Goal: Find specific page/section: Find specific page/section

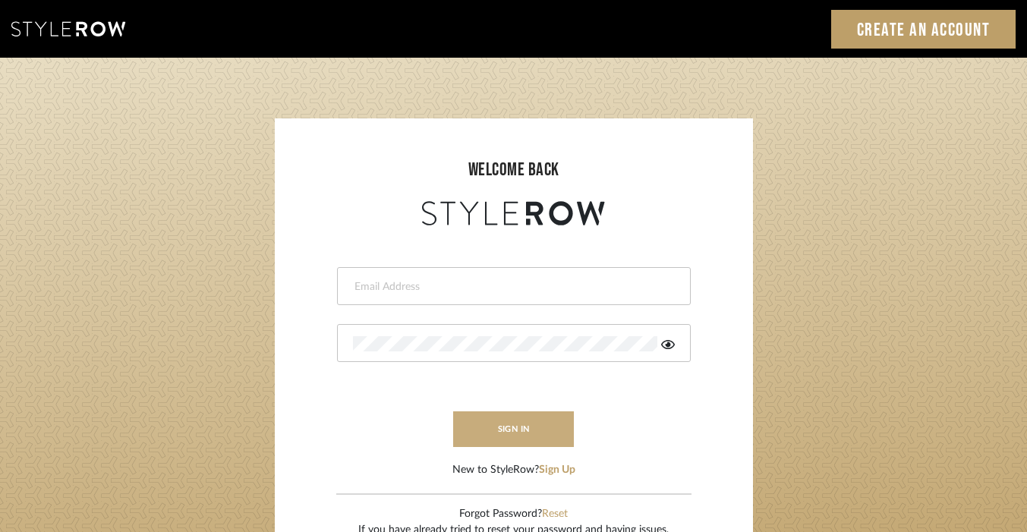
type input "christy@christyb.com"
click at [534, 425] on button "sign in" at bounding box center [513, 429] width 121 height 36
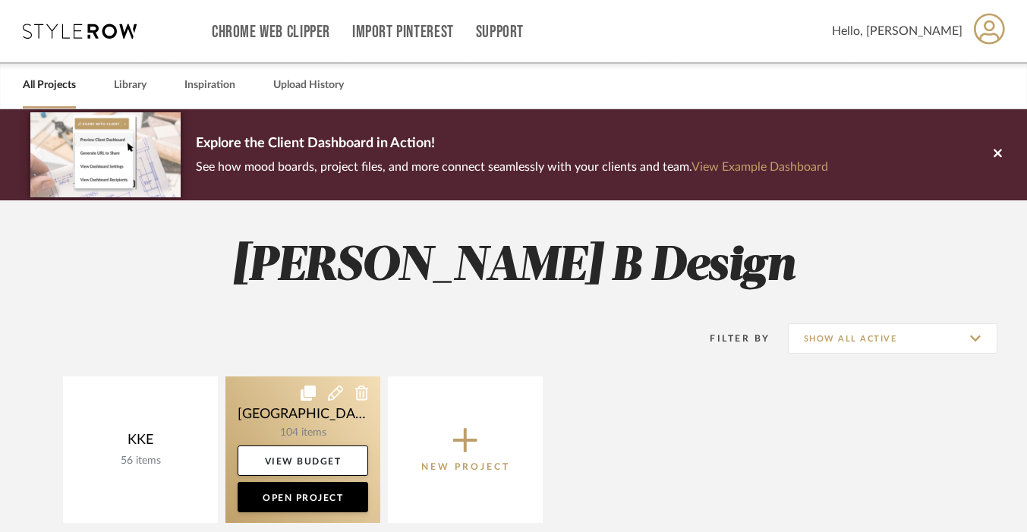
click at [310, 423] on link at bounding box center [302, 449] width 155 height 146
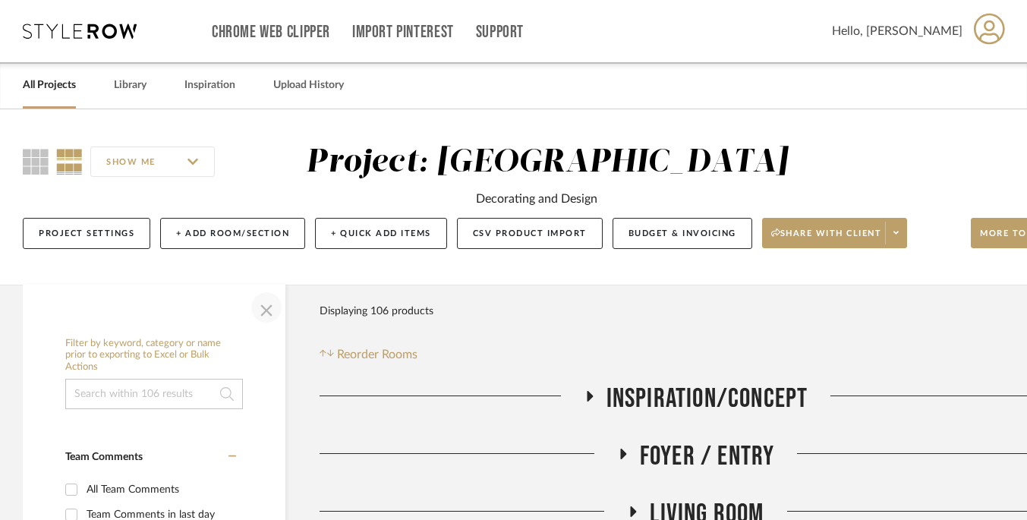
click at [263, 310] on span "button" at bounding box center [266, 307] width 36 height 36
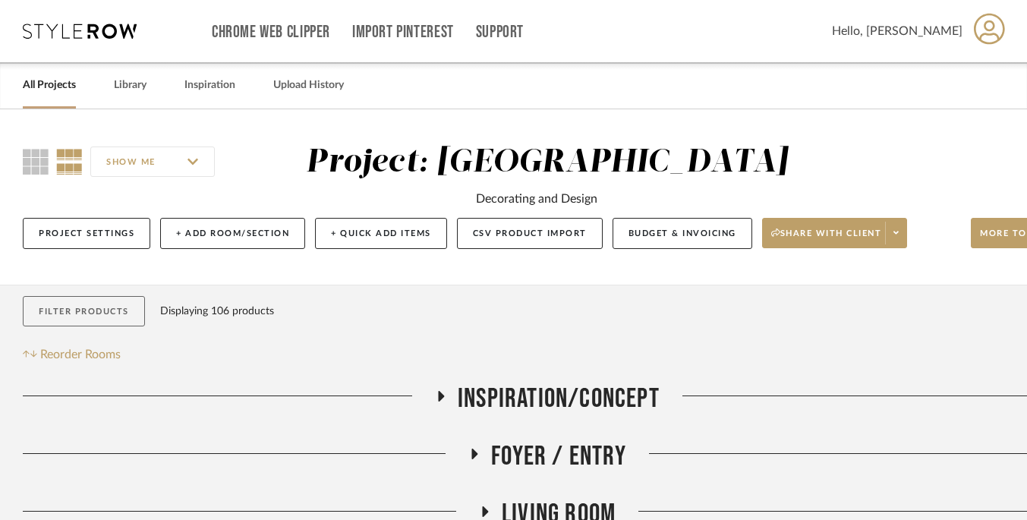
click at [90, 316] on button "Filter Products" at bounding box center [84, 311] width 122 height 31
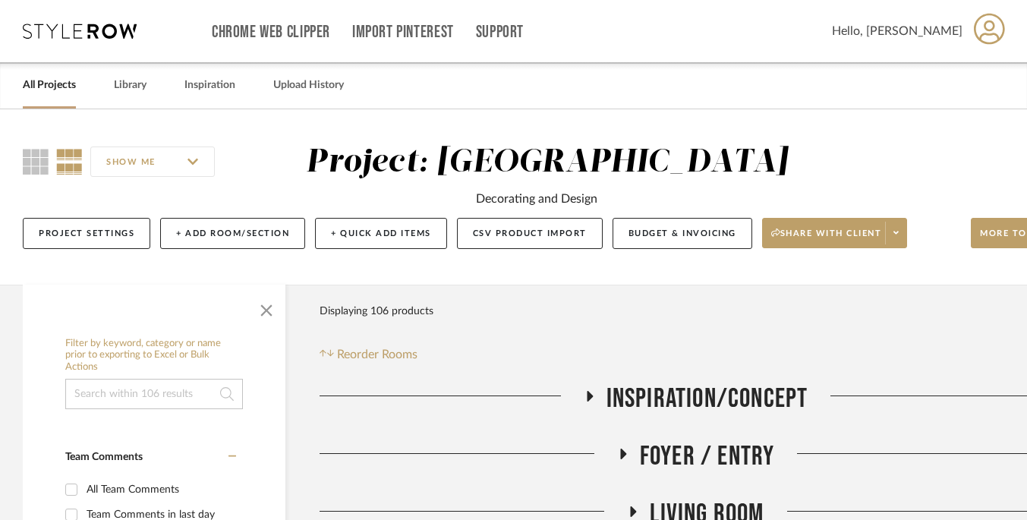
click at [138, 398] on input at bounding box center [154, 394] width 178 height 30
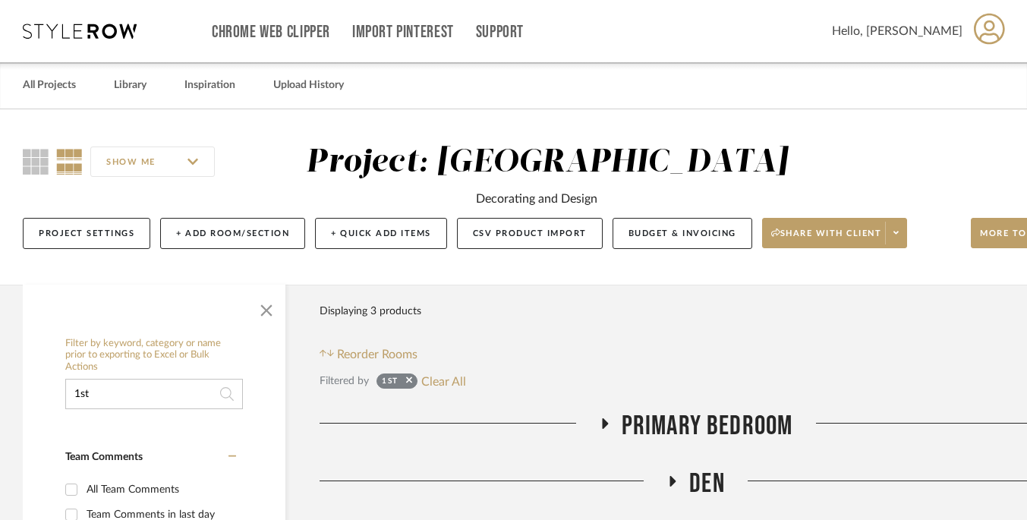
type input "1st"
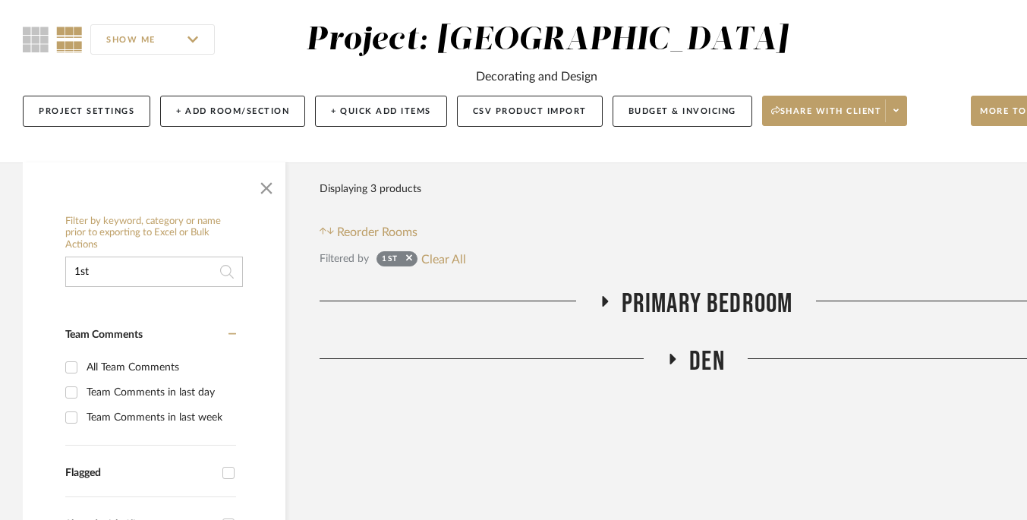
scroll to position [169, 0]
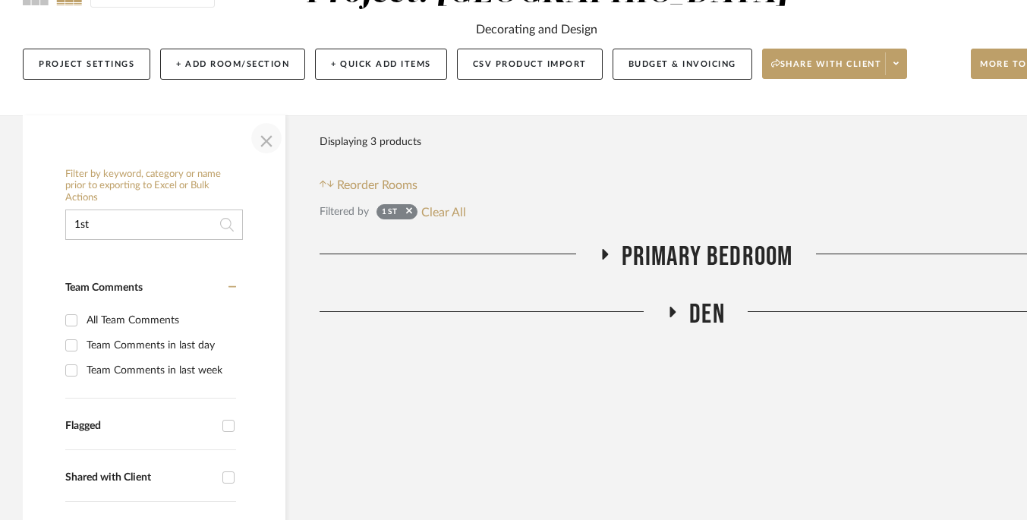
click at [265, 136] on span "button" at bounding box center [266, 138] width 36 height 36
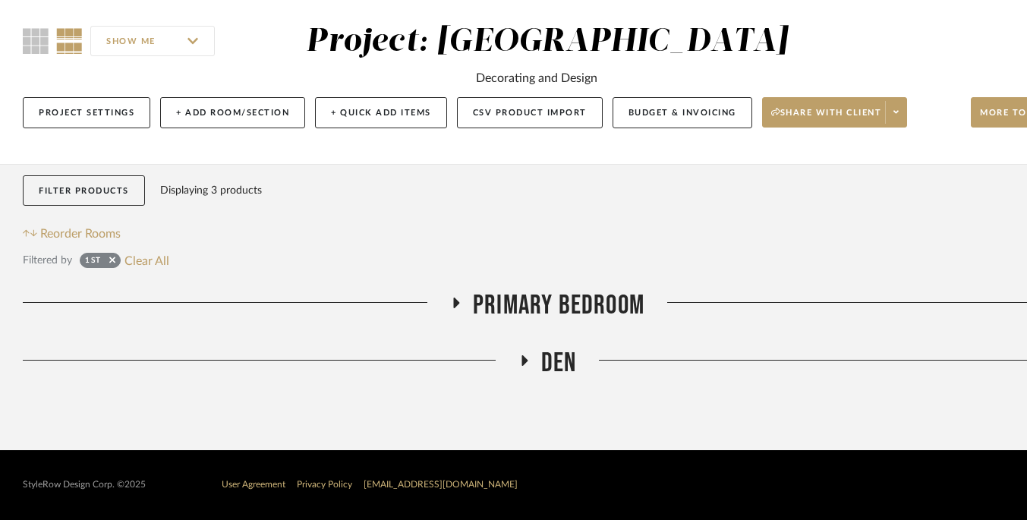
scroll to position [132, 0]
click at [455, 298] on icon at bounding box center [457, 303] width 6 height 11
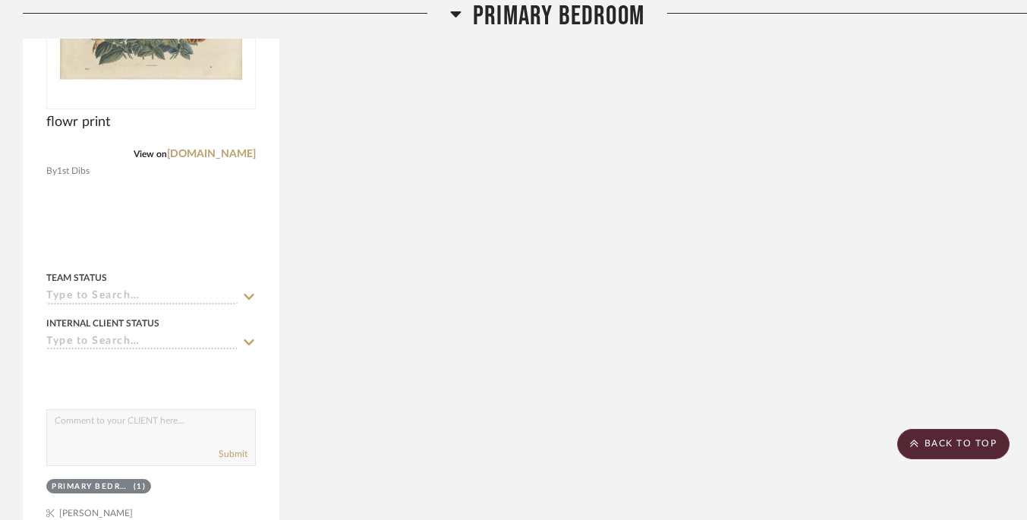
scroll to position [790, 0]
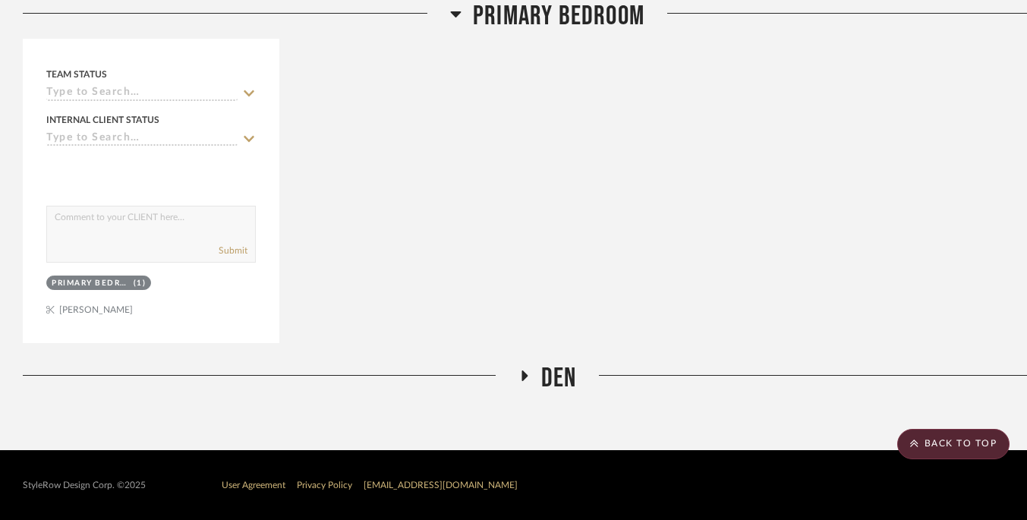
click at [521, 374] on icon at bounding box center [524, 375] width 6 height 11
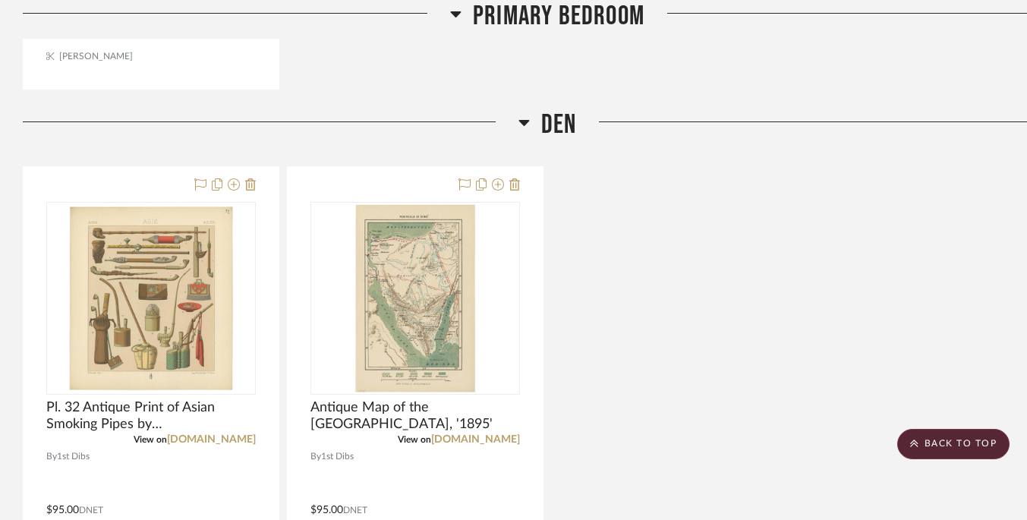
scroll to position [1121, 0]
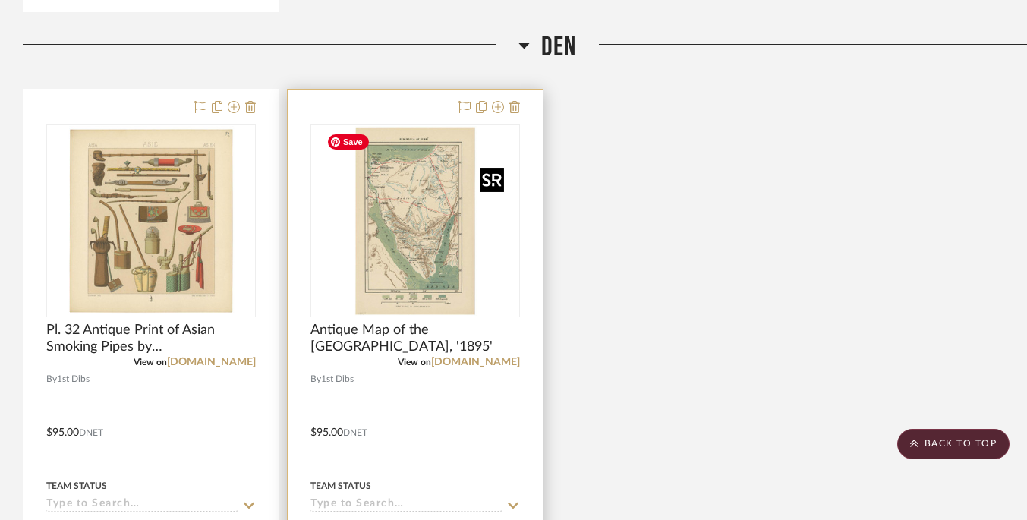
click at [426, 241] on img "0" at bounding box center [415, 221] width 190 height 190
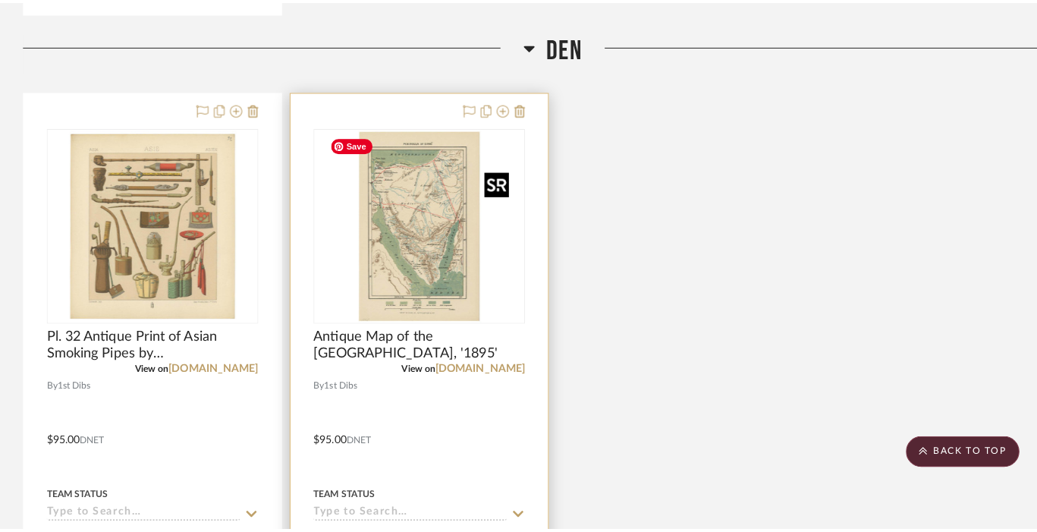
scroll to position [0, 0]
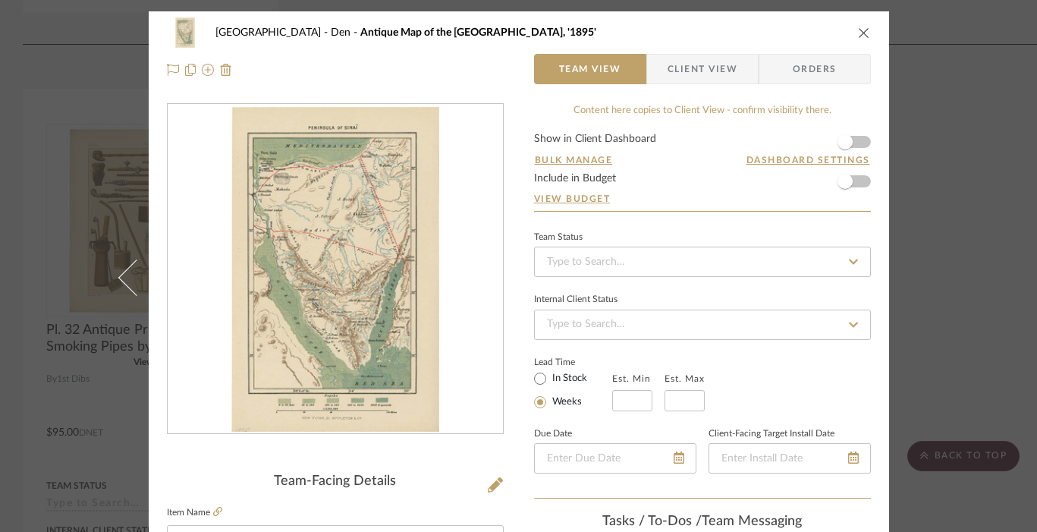
click at [858, 30] on icon "close" at bounding box center [864, 33] width 12 height 12
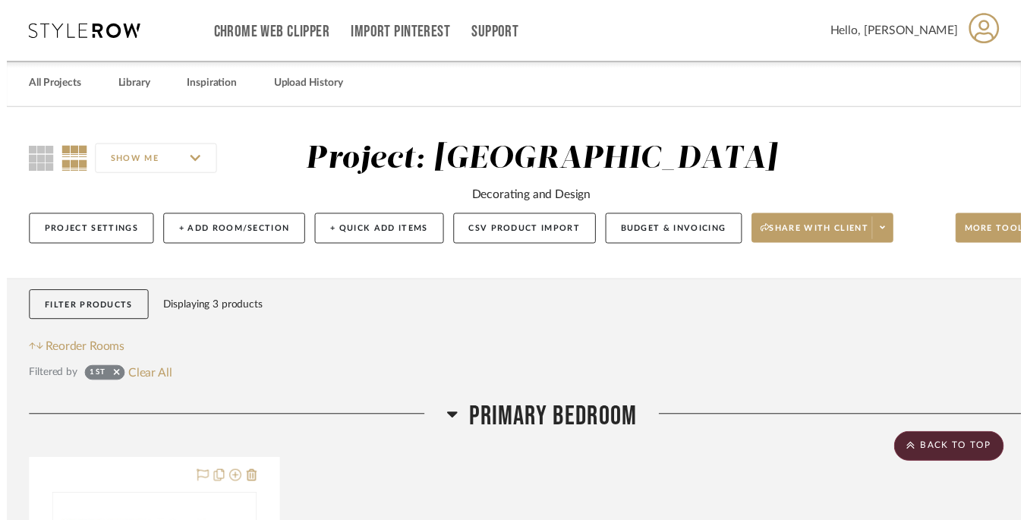
scroll to position [1121, 0]
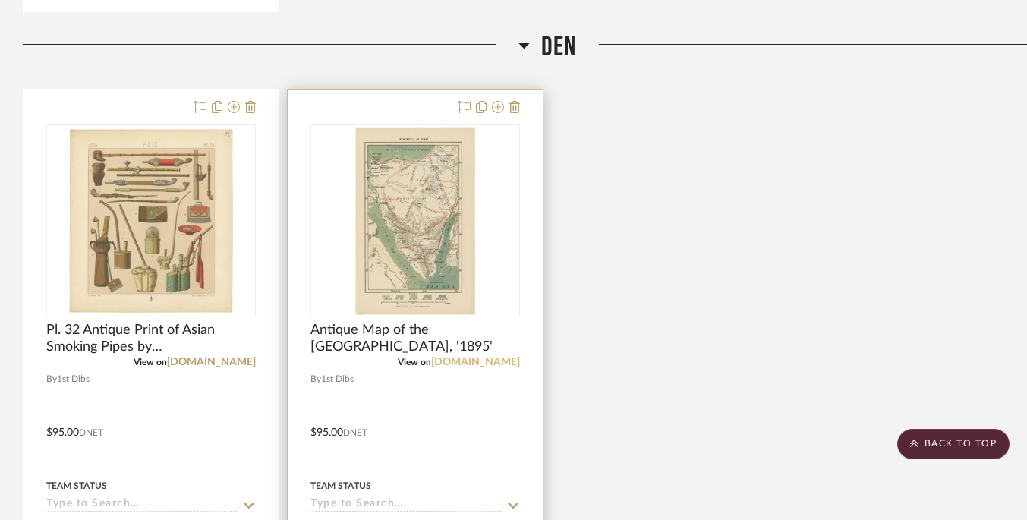
click at [493, 363] on link "[DOMAIN_NAME]" at bounding box center [475, 362] width 89 height 11
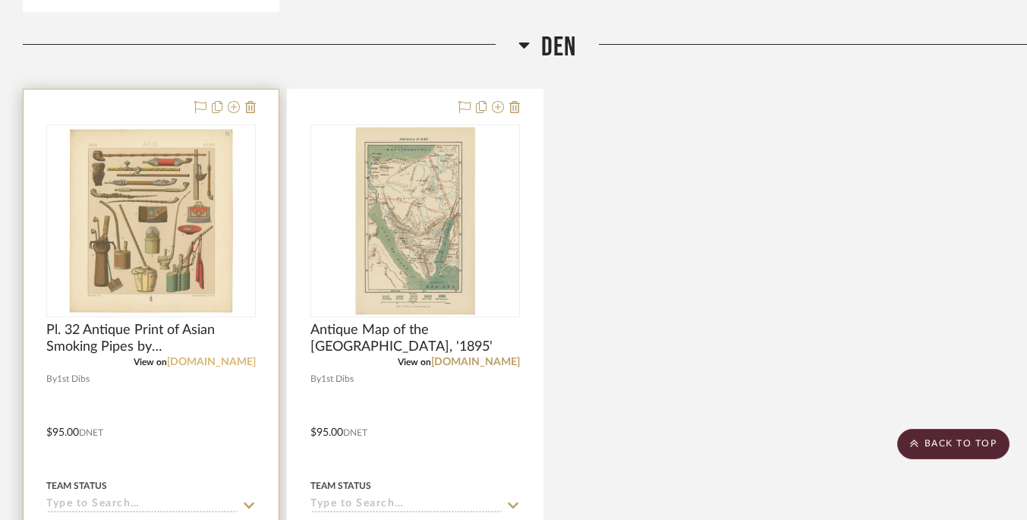
click at [239, 364] on link "[DOMAIN_NAME]" at bounding box center [211, 362] width 89 height 11
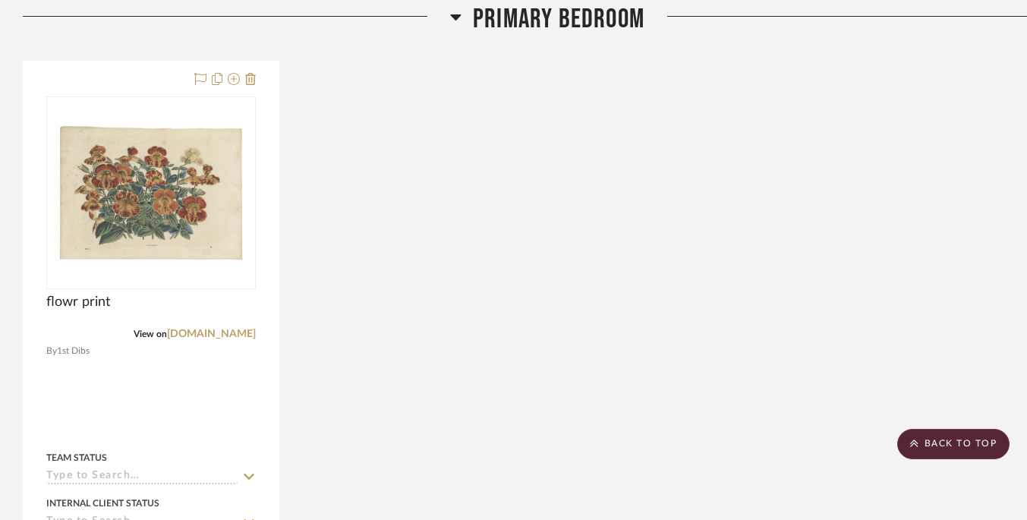
scroll to position [403, 0]
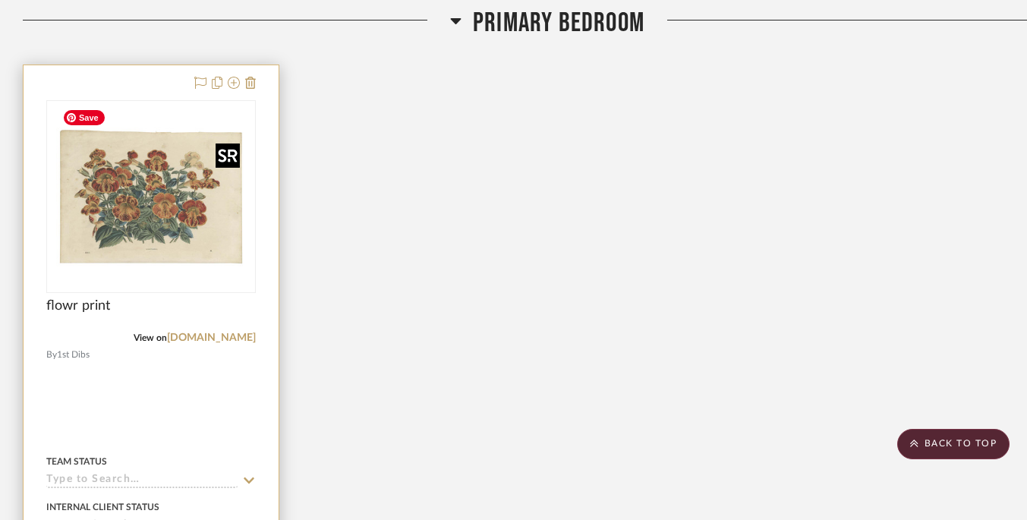
click at [190, 195] on img "0" at bounding box center [151, 197] width 190 height 190
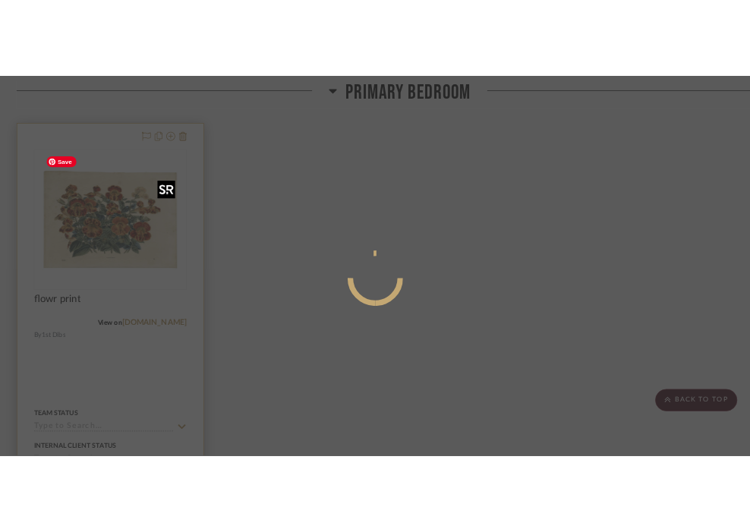
scroll to position [0, 0]
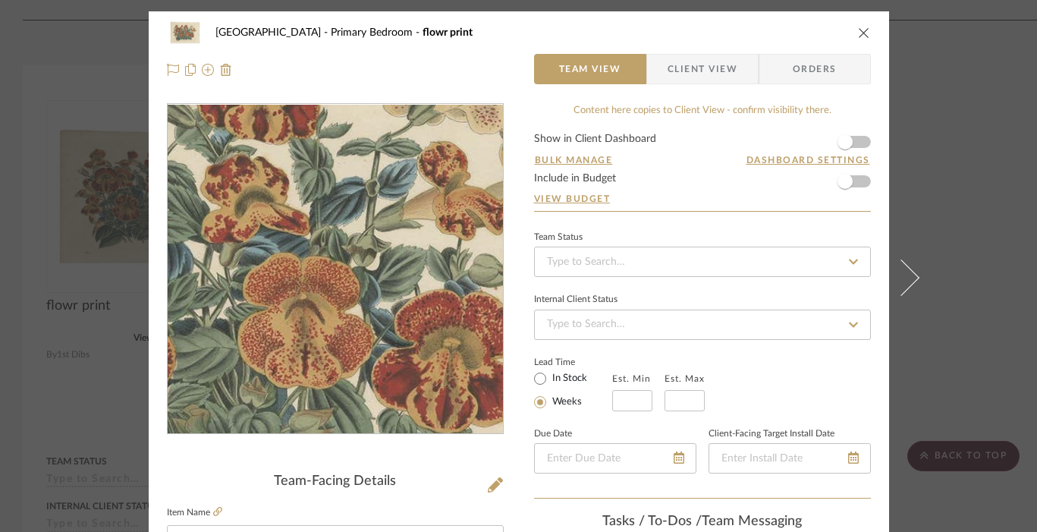
click at [364, 268] on img "0" at bounding box center [335, 269] width 329 height 329
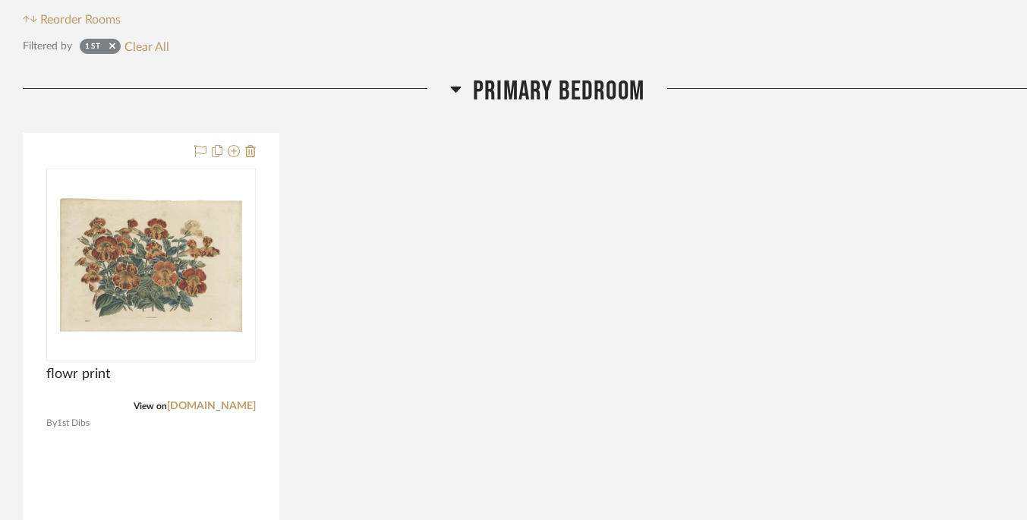
scroll to position [337, 0]
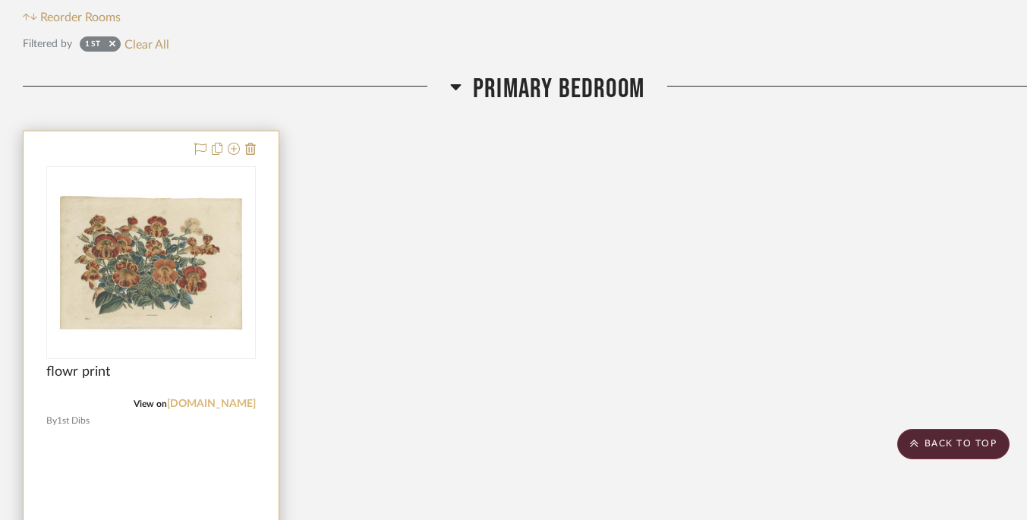
click at [233, 408] on link "[DOMAIN_NAME]" at bounding box center [211, 403] width 89 height 11
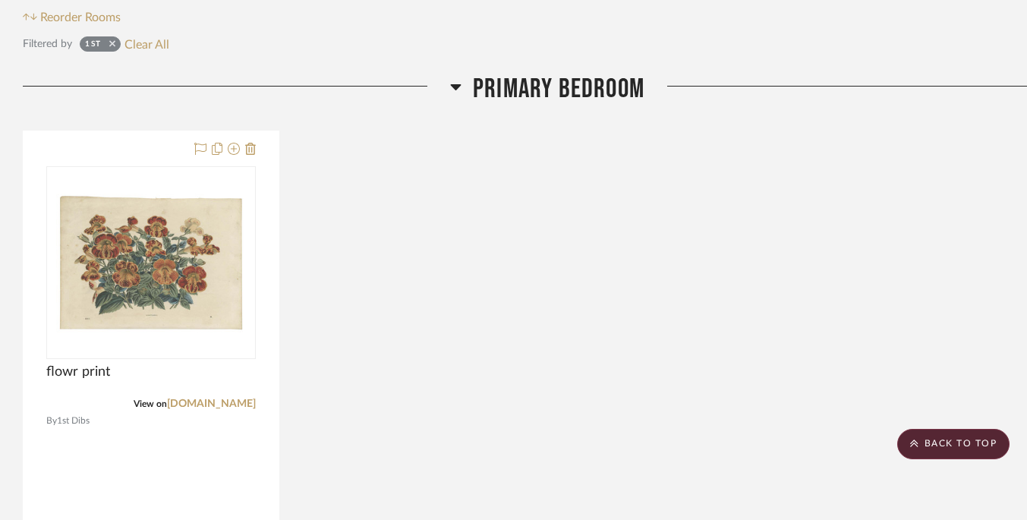
click at [113, 46] on icon at bounding box center [112, 43] width 6 height 6
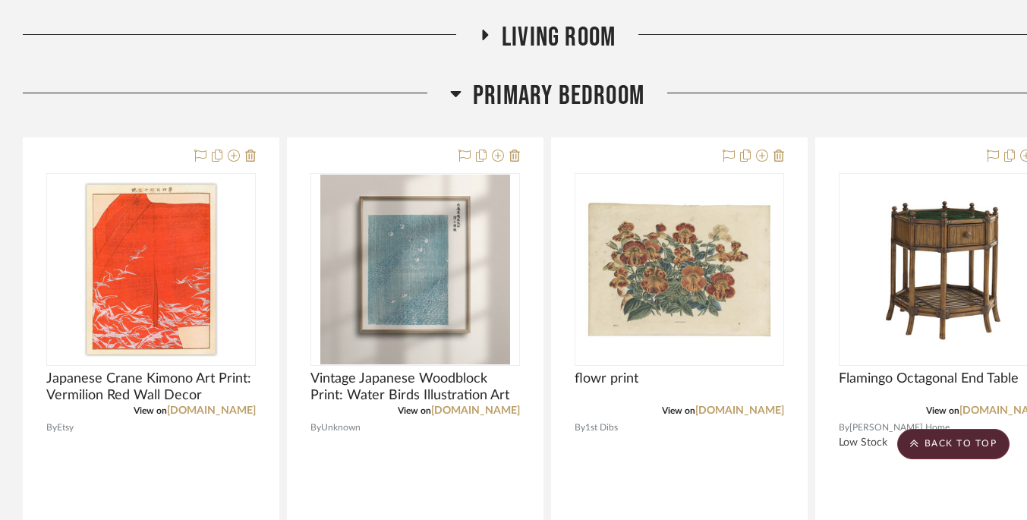
scroll to position [478, 0]
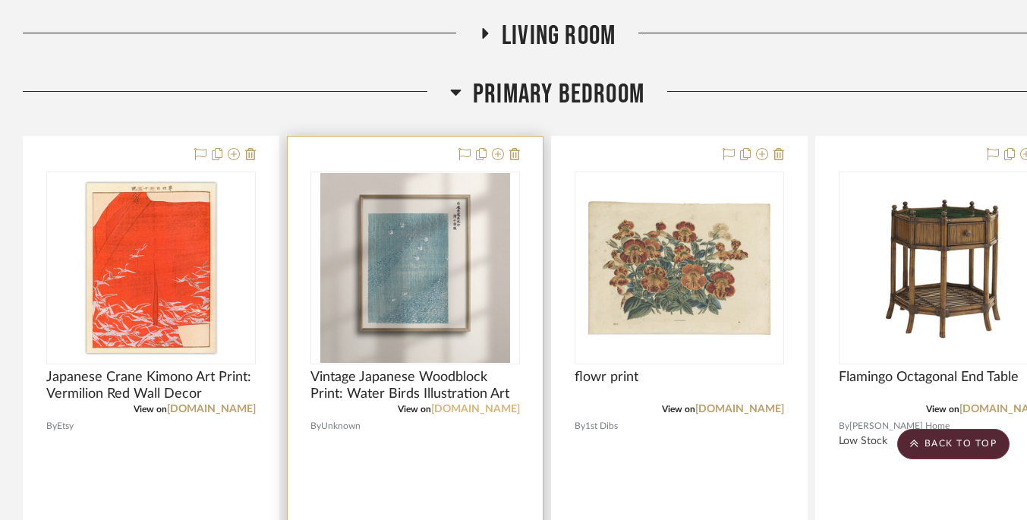
click at [509, 413] on link "[DOMAIN_NAME]" at bounding box center [475, 409] width 89 height 11
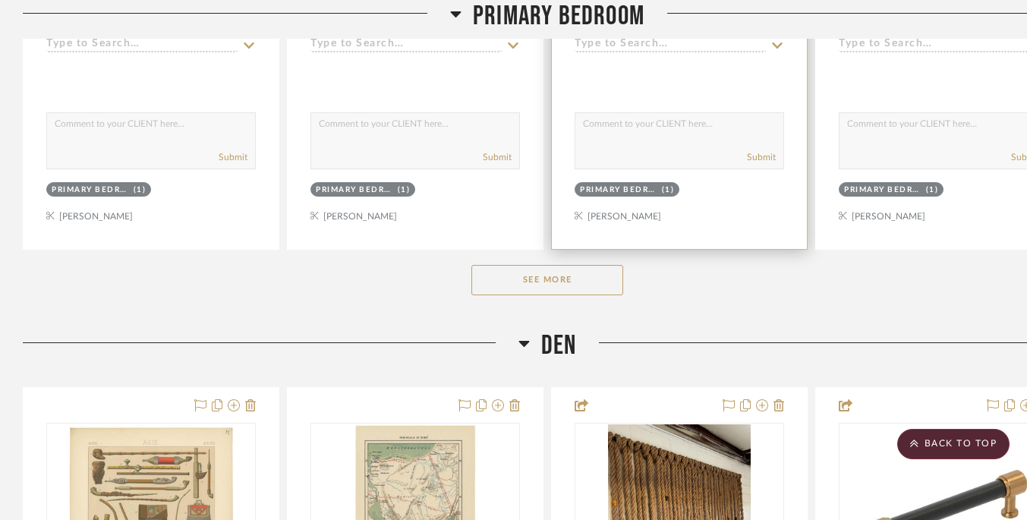
scroll to position [1028, 0]
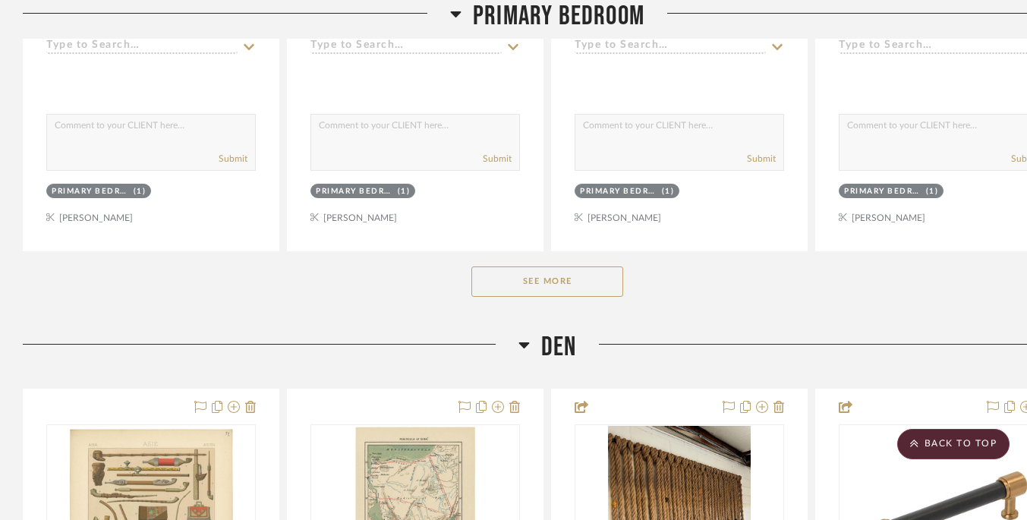
click at [564, 276] on button "See More" at bounding box center [547, 281] width 152 height 30
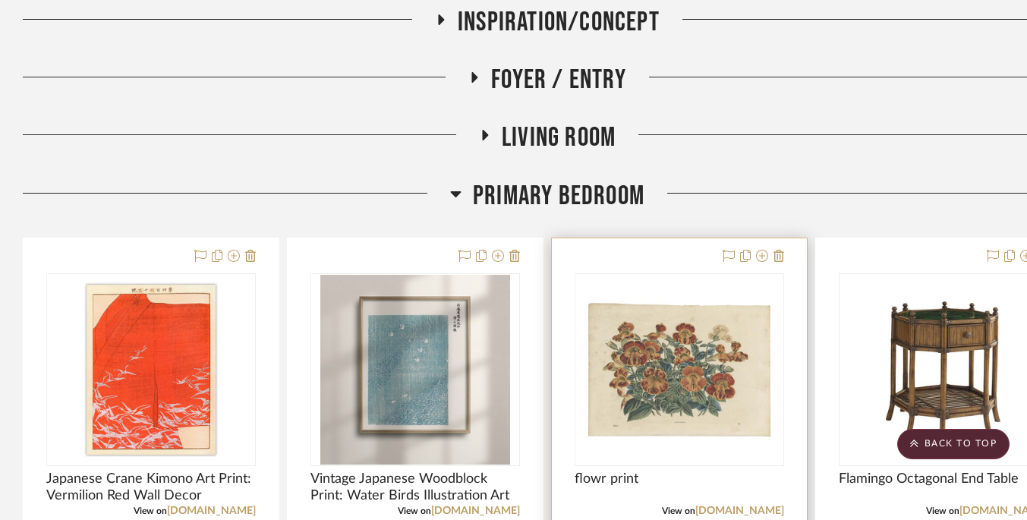
scroll to position [376, 0]
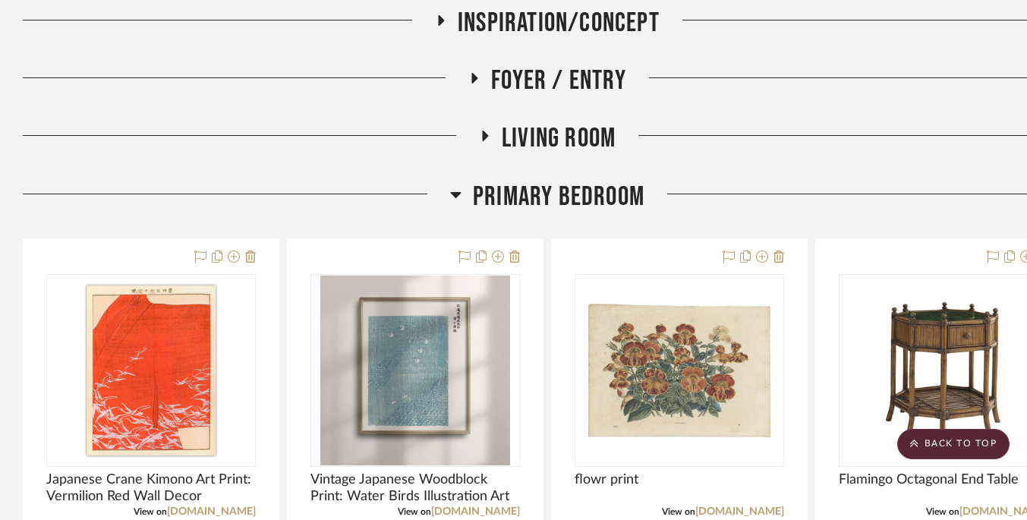
click at [455, 196] on icon at bounding box center [456, 195] width 11 height 6
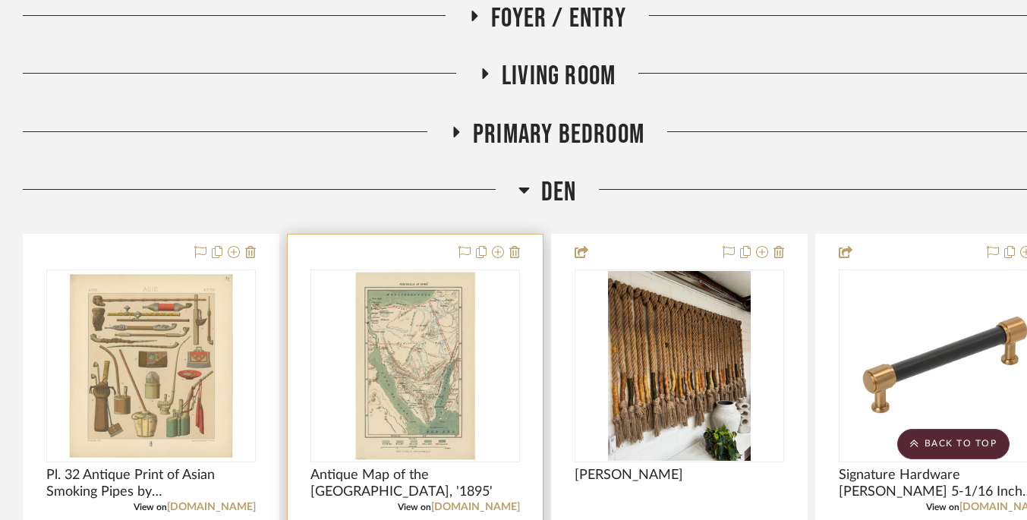
scroll to position [162, 0]
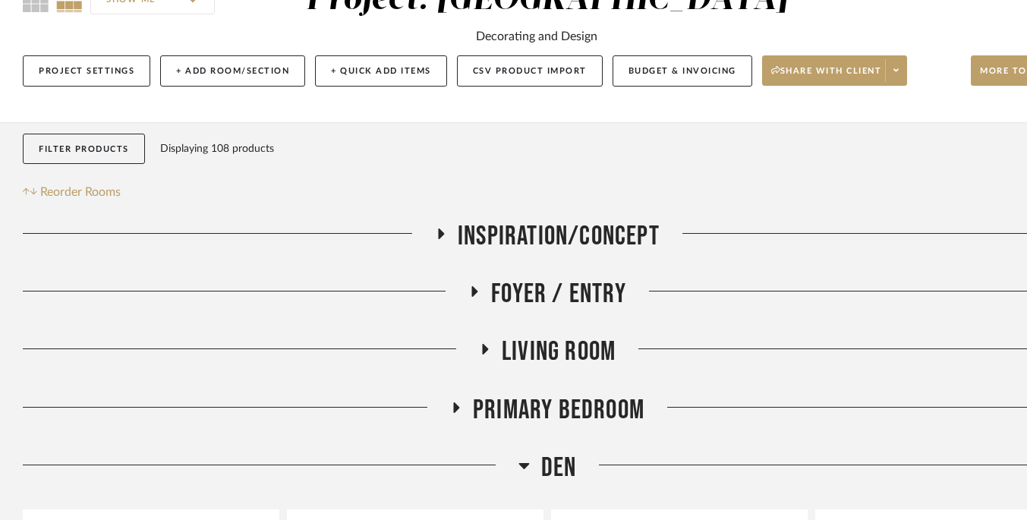
click at [454, 410] on icon at bounding box center [457, 407] width 6 height 11
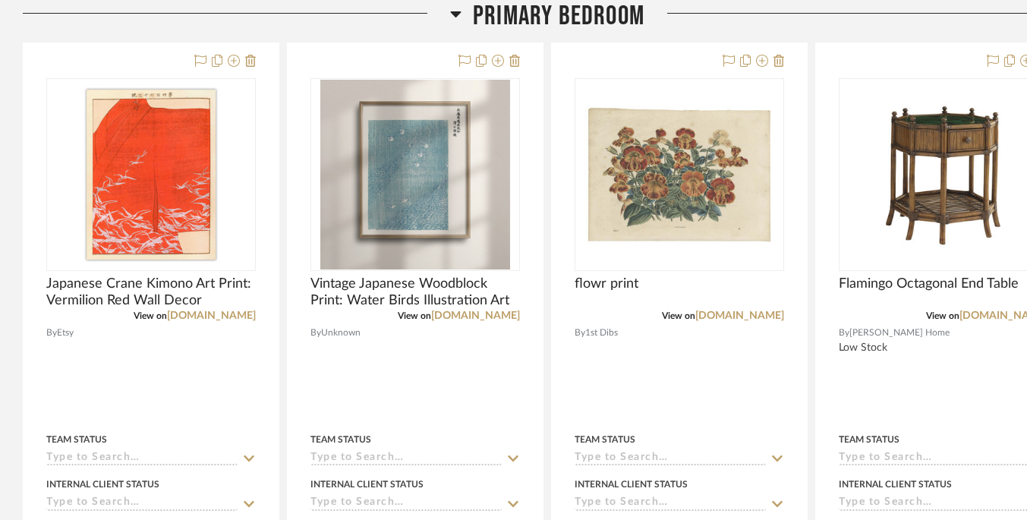
scroll to position [575, 0]
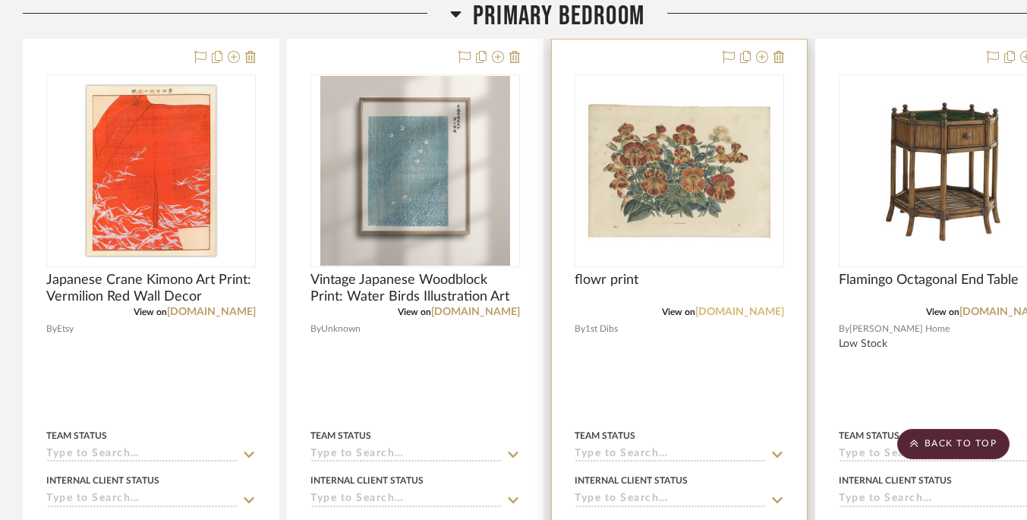
click at [751, 315] on link "[DOMAIN_NAME]" at bounding box center [739, 312] width 89 height 11
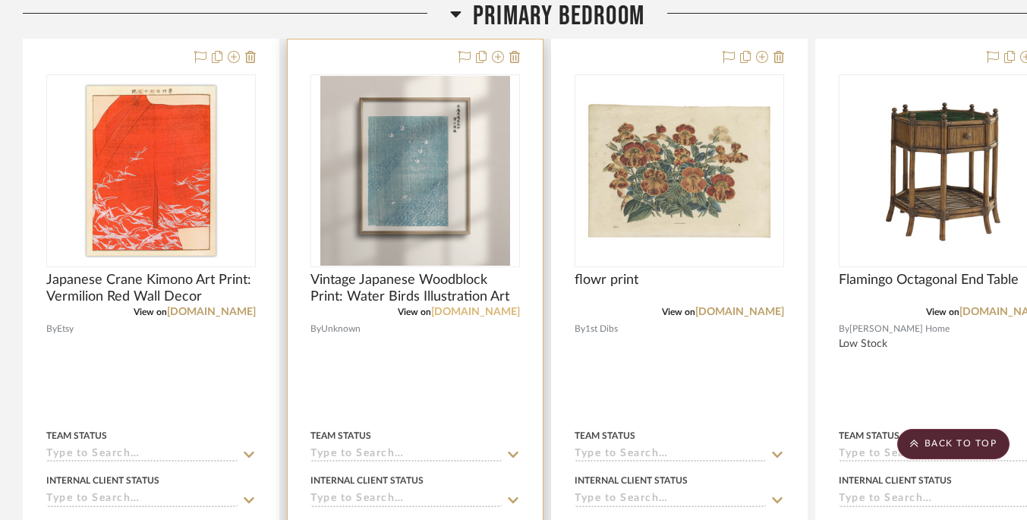
click at [505, 316] on link "[DOMAIN_NAME]" at bounding box center [475, 312] width 89 height 11
